Goal: Information Seeking & Learning: Learn about a topic

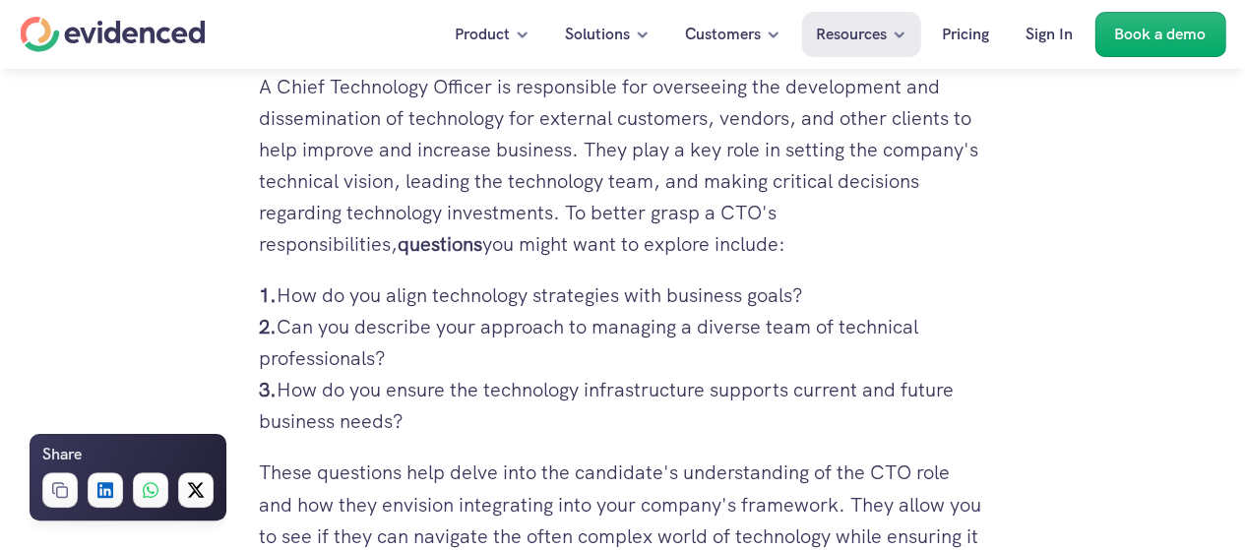
scroll to position [1477, 0]
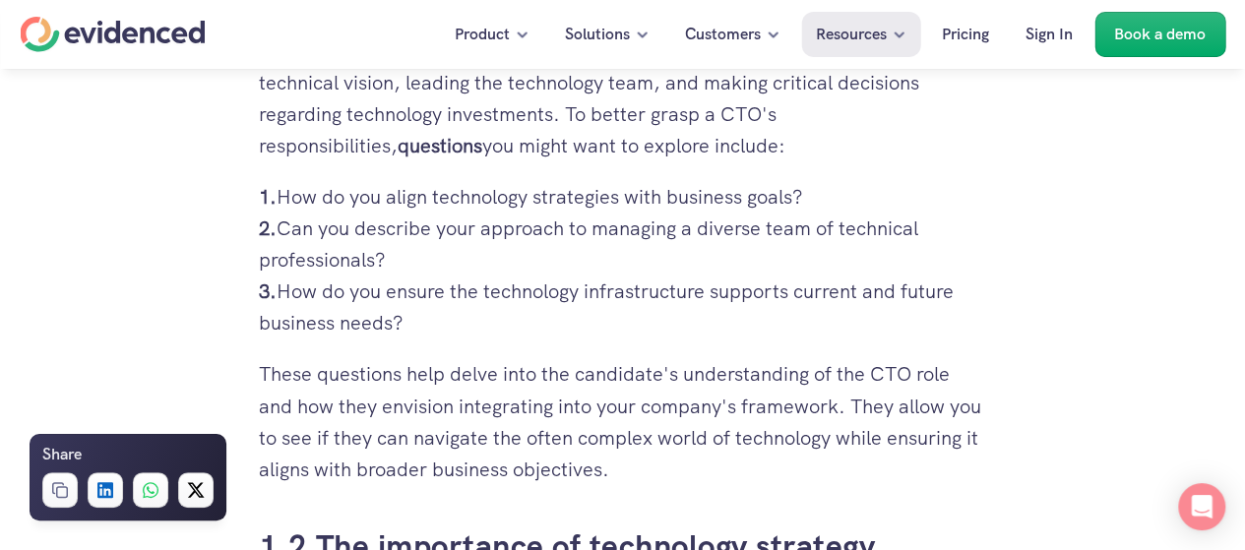
drag, startPoint x: 410, startPoint y: 327, endPoint x: 278, endPoint y: 196, distance: 186.6
click at [278, 196] on p "1. How do you align technology strategies with business goals? 2. Can you descr…" at bounding box center [623, 260] width 728 height 158
click at [433, 306] on p "1. How do you align technology strategies with business goals? 2. Can you descr…" at bounding box center [623, 260] width 728 height 158
drag, startPoint x: 412, startPoint y: 318, endPoint x: 244, endPoint y: 179, distance: 218.2
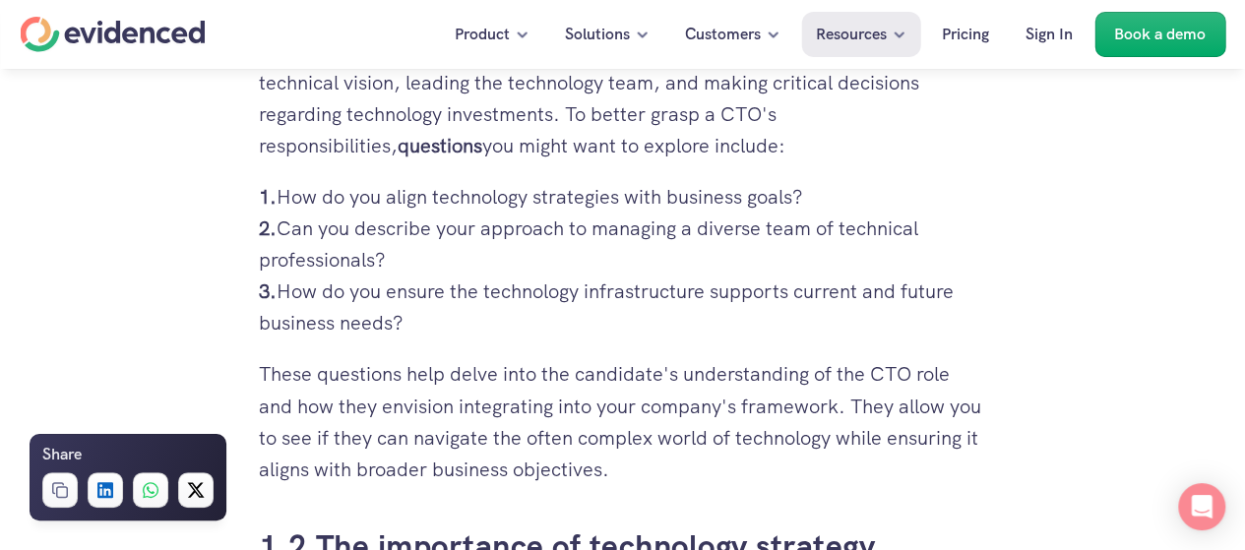
copy p "1. How do you align technology strategies with business goals? 2. Can you descr…"
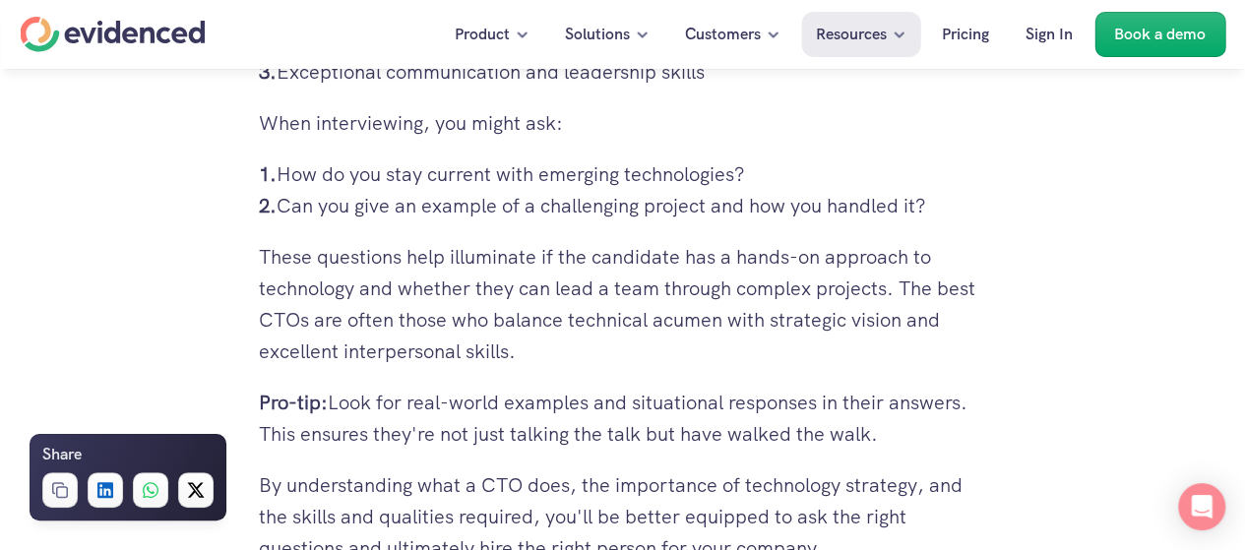
scroll to position [2953, 0]
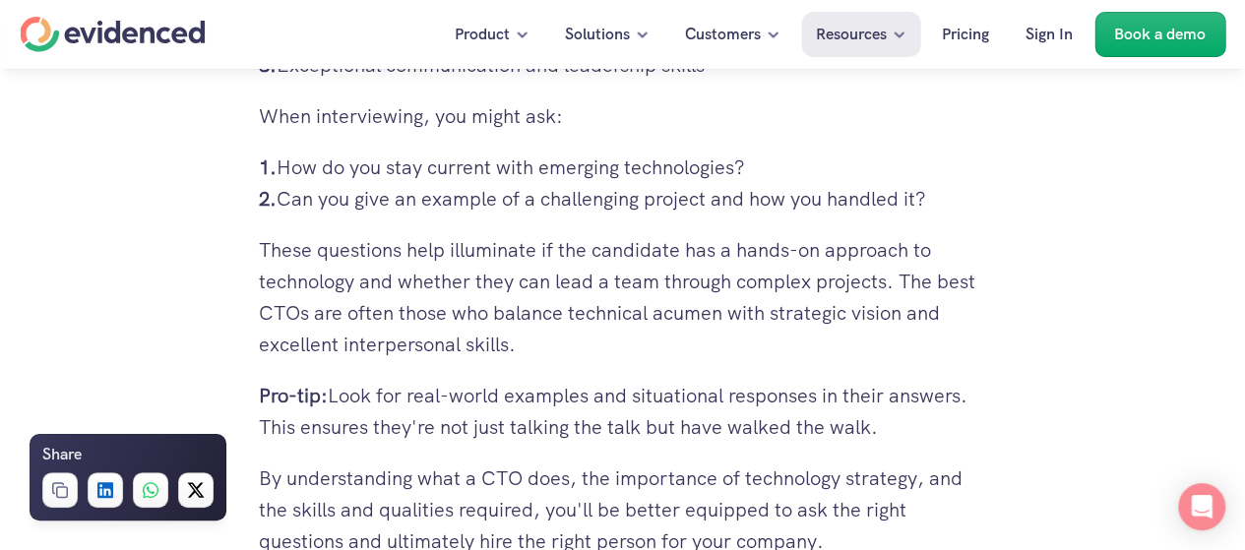
drag, startPoint x: 942, startPoint y: 202, endPoint x: 246, endPoint y: 161, distance: 697.1
copy p "1. How do you stay current with emerging technologies? 2. Can you give an examp…"
